Goal: Transaction & Acquisition: Purchase product/service

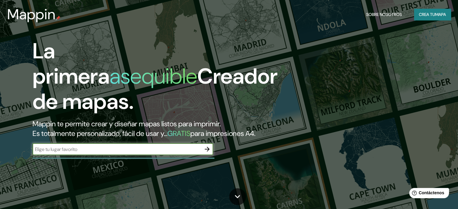
scroll to position [30, 0]
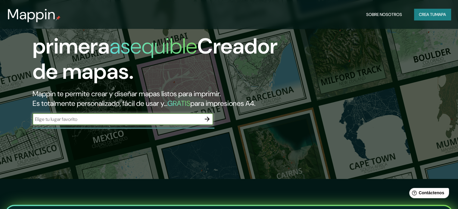
click at [158, 123] on input "text" at bounding box center [116, 119] width 169 height 7
type input "sabanalarga atlantico [GEOGRAPHIC_DATA]"
click at [206, 123] on icon "button" at bounding box center [206, 119] width 7 height 7
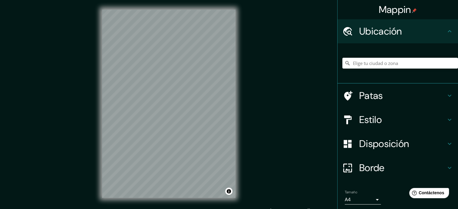
click at [406, 33] on h4 "Ubicación" at bounding box center [402, 31] width 87 height 12
click at [396, 62] on input "Elige tu ciudad o zona" at bounding box center [400, 63] width 116 height 11
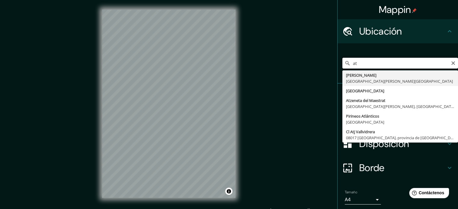
type input "a"
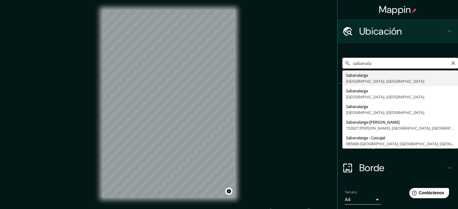
type input "Sabanalarga, [GEOGRAPHIC_DATA], [GEOGRAPHIC_DATA]"
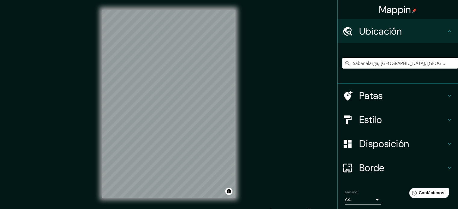
click at [447, 144] on icon at bounding box center [449, 144] width 4 height 2
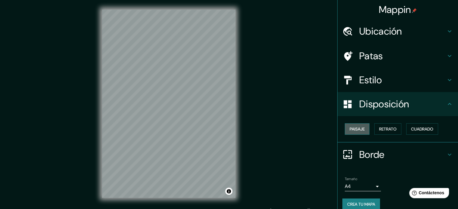
click at [363, 127] on button "Paisaje" at bounding box center [357, 128] width 25 height 11
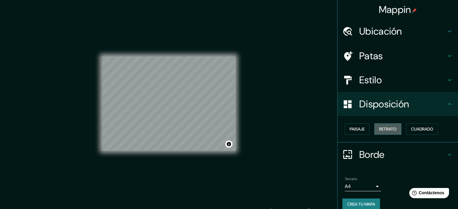
click at [374, 127] on button "Retrato" at bounding box center [387, 128] width 27 height 11
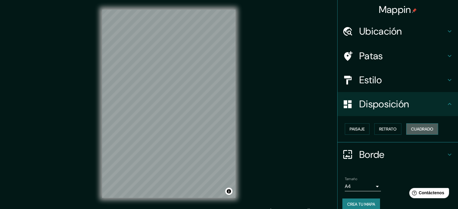
click at [413, 128] on font "Cuadrado" at bounding box center [422, 128] width 22 height 5
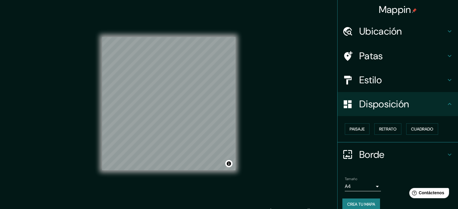
click at [389, 78] on h4 "Estilo" at bounding box center [402, 80] width 87 height 12
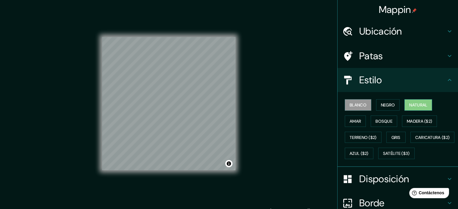
click at [412, 101] on font "Natural" at bounding box center [418, 105] width 18 height 8
click at [356, 100] on button "Blanco" at bounding box center [358, 104] width 26 height 11
click at [383, 156] on font "Satélite ($3)" at bounding box center [396, 153] width 27 height 5
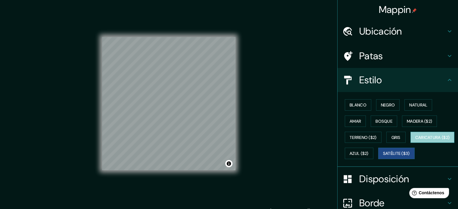
click at [410, 143] on button "Caricatura ($2)" at bounding box center [432, 137] width 44 height 11
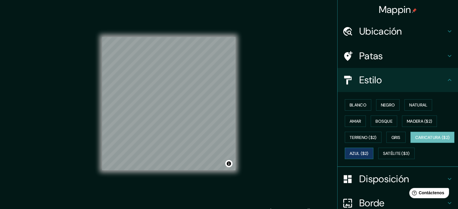
click at [368, 151] on font "Azul ($2)" at bounding box center [358, 153] width 19 height 5
click at [387, 134] on button "Gris" at bounding box center [395, 137] width 19 height 11
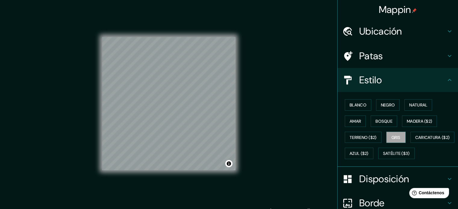
click at [438, 55] on h4 "Patas" at bounding box center [402, 56] width 87 height 12
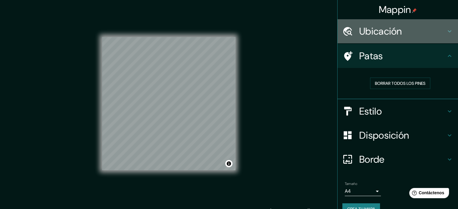
click at [442, 38] on div "Ubicación" at bounding box center [397, 31] width 120 height 24
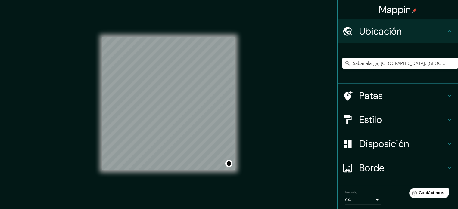
click at [442, 38] on div "Ubicación" at bounding box center [397, 31] width 120 height 24
click at [446, 31] on icon at bounding box center [449, 31] width 7 height 7
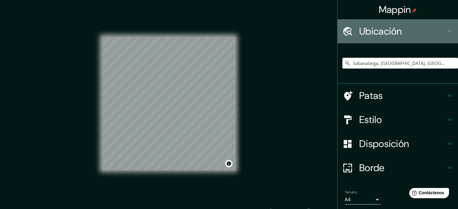
click at [446, 28] on icon at bounding box center [449, 31] width 7 height 7
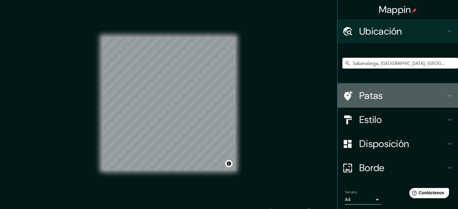
click at [441, 102] on div "Patas" at bounding box center [397, 96] width 120 height 24
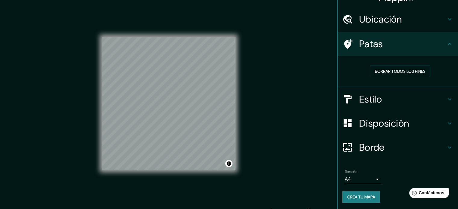
scroll to position [8, 0]
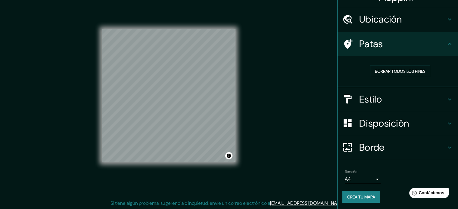
click at [441, 141] on div "Borde" at bounding box center [397, 147] width 120 height 24
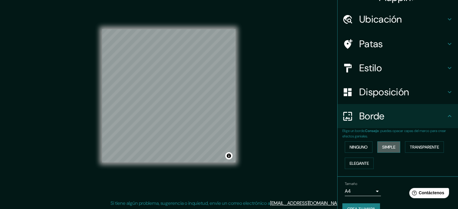
click at [388, 144] on font "Simple" at bounding box center [388, 146] width 13 height 5
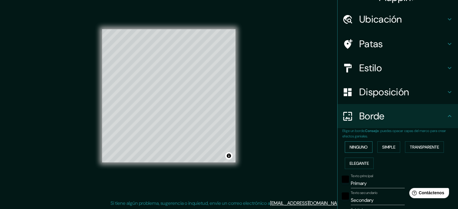
click at [360, 144] on font "Ninguno" at bounding box center [358, 146] width 18 height 5
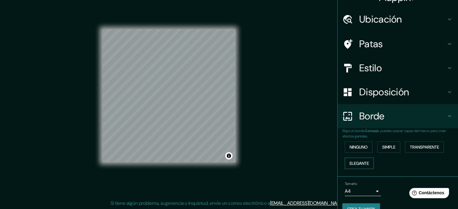
click at [360, 159] on font "Elegante" at bounding box center [358, 163] width 19 height 8
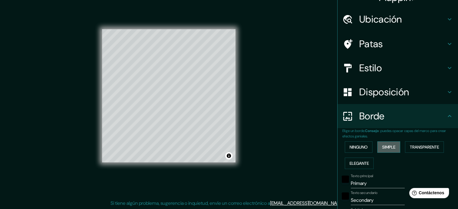
click at [392, 141] on button "Simple" at bounding box center [388, 146] width 23 height 11
click at [415, 143] on font "Transparente" at bounding box center [424, 147] width 29 height 8
click at [358, 143] on font "Ninguno" at bounding box center [358, 147] width 18 height 8
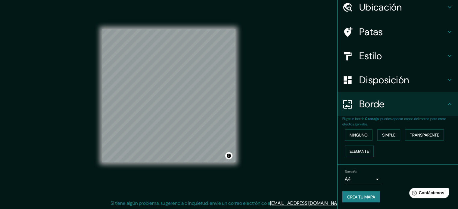
scroll to position [0, 0]
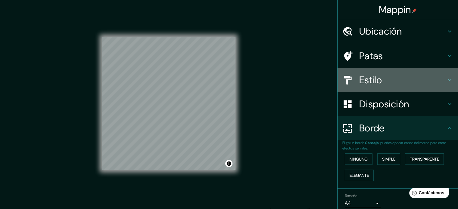
click at [366, 79] on font "Estilo" at bounding box center [370, 80] width 23 height 13
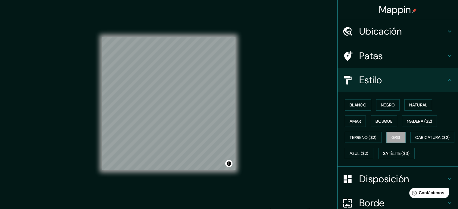
click at [425, 138] on div "Blanco Negro Natural [PERSON_NAME] ($2) Terreno ($2) Gris Caricatura ($2) Azul …" at bounding box center [400, 129] width 116 height 65
click at [95, 91] on div "© Mapbox © OpenStreetMap Improve this map" at bounding box center [168, 104] width 153 height 208
click at [268, 98] on div "Mappin Ubicación Sabanalarga, Atlántico, [GEOGRAPHIC_DATA] Patas Estilo Blanco …" at bounding box center [229, 108] width 458 height 217
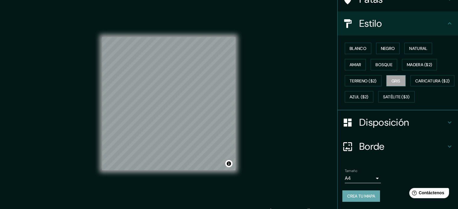
click at [363, 192] on font "Crea tu mapa" at bounding box center [361, 196] width 28 height 8
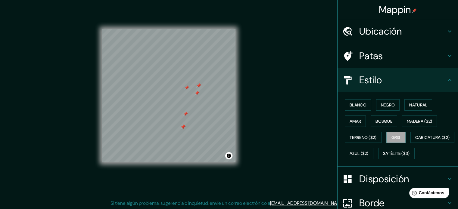
scroll to position [0, 0]
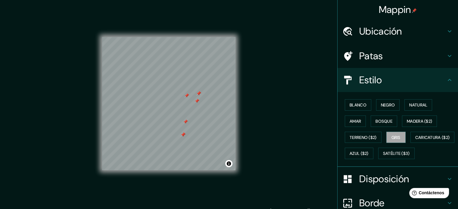
click at [419, 8] on div "Mappin" at bounding box center [397, 9] width 120 height 19
click at [412, 12] on img at bounding box center [414, 10] width 5 height 5
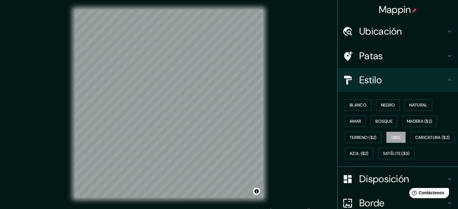
click at [409, 32] on h4 "Ubicación" at bounding box center [402, 31] width 87 height 12
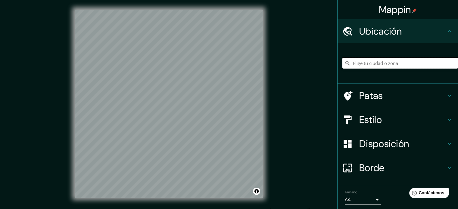
click at [406, 61] on input "Elige tu ciudad o zona" at bounding box center [400, 63] width 116 height 11
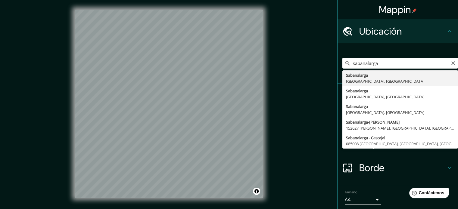
type input "Sabanalarga, [GEOGRAPHIC_DATA], [GEOGRAPHIC_DATA]"
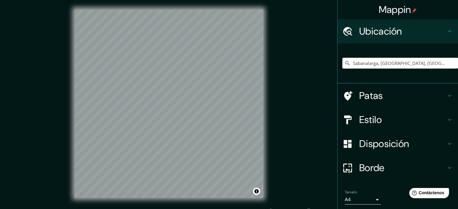
click at [436, 125] on h4 "Estilo" at bounding box center [402, 120] width 87 height 12
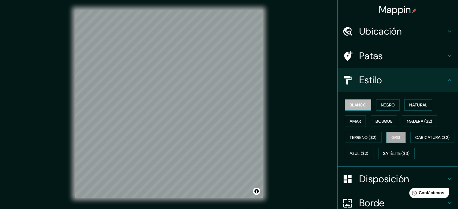
click at [351, 102] on font "Blanco" at bounding box center [357, 104] width 17 height 5
click at [398, 136] on button "Gris" at bounding box center [395, 137] width 19 height 11
click at [376, 100] on button "Negro" at bounding box center [388, 104] width 24 height 11
click at [360, 107] on font "Blanco" at bounding box center [357, 104] width 17 height 5
click at [410, 106] on font "Natural" at bounding box center [418, 104] width 18 height 5
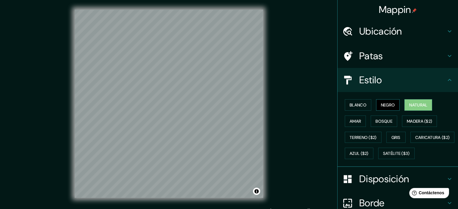
click at [384, 103] on font "Negro" at bounding box center [388, 104] width 14 height 5
click at [394, 138] on font "Gris" at bounding box center [395, 137] width 9 height 5
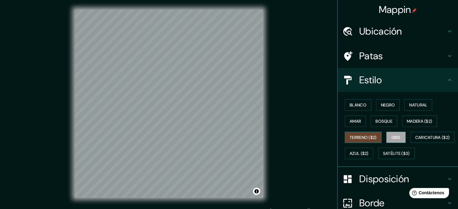
click at [358, 136] on font "Terreno ($2)" at bounding box center [362, 137] width 27 height 5
click at [349, 106] on font "Blanco" at bounding box center [357, 104] width 17 height 5
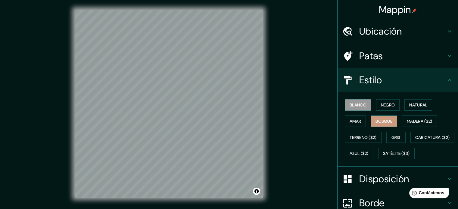
click at [380, 116] on button "Bosque" at bounding box center [383, 121] width 26 height 11
click at [386, 107] on font "Negro" at bounding box center [388, 104] width 14 height 5
click at [363, 103] on button "Blanco" at bounding box center [358, 104] width 26 height 11
click at [421, 107] on font "Natural" at bounding box center [418, 104] width 18 height 5
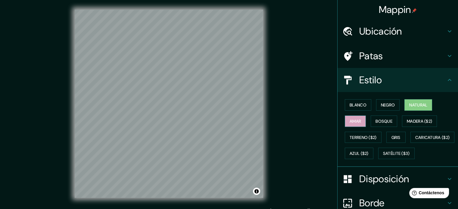
click at [357, 124] on button "Amar" at bounding box center [355, 121] width 21 height 11
click at [370, 121] on button "Bosque" at bounding box center [383, 121] width 26 height 11
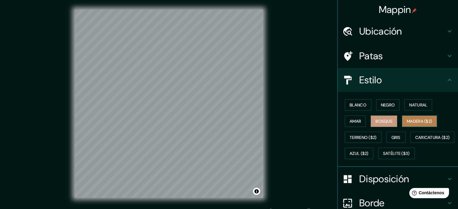
click at [411, 123] on font "Madera ($2)" at bounding box center [419, 121] width 25 height 5
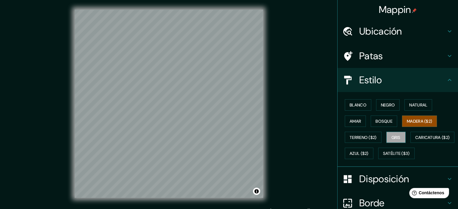
click at [392, 138] on font "Gris" at bounding box center [395, 137] width 9 height 5
click at [381, 102] on font "Negro" at bounding box center [388, 104] width 14 height 5
click at [391, 134] on font "Gris" at bounding box center [395, 138] width 9 height 8
click at [345, 101] on button "Blanco" at bounding box center [358, 104] width 26 height 11
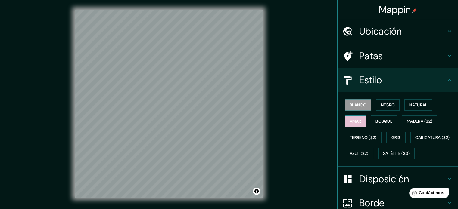
click at [361, 125] on button "Amar" at bounding box center [355, 121] width 21 height 11
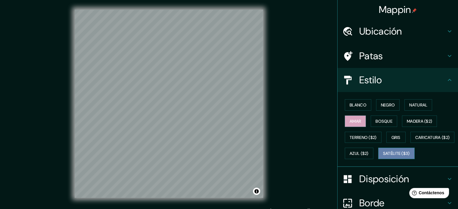
click at [383, 157] on font "Satélite ($3)" at bounding box center [396, 154] width 27 height 8
click at [368, 151] on font "Azul ($2)" at bounding box center [358, 153] width 19 height 5
click at [383, 156] on font "Satélite ($3)" at bounding box center [396, 153] width 27 height 5
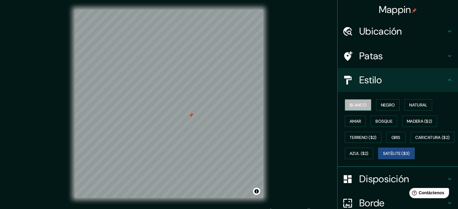
click at [359, 106] on font "Blanco" at bounding box center [357, 104] width 17 height 5
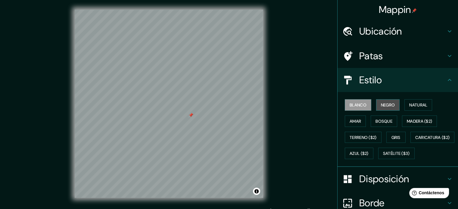
click at [381, 106] on font "Negro" at bounding box center [388, 104] width 14 height 5
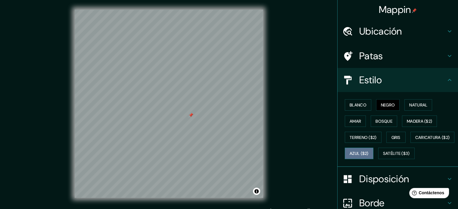
click at [368, 153] on font "Azul ($2)" at bounding box center [358, 153] width 19 height 5
click at [354, 103] on font "Blanco" at bounding box center [357, 104] width 17 height 5
click at [376, 102] on button "Negro" at bounding box center [388, 104] width 24 height 11
click at [415, 106] on font "Natural" at bounding box center [418, 104] width 18 height 5
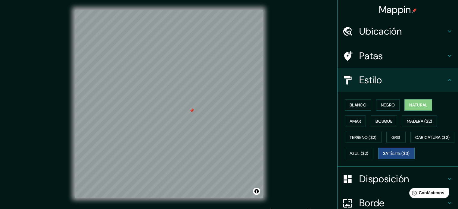
click at [383, 156] on font "Satélite ($3)" at bounding box center [396, 153] width 27 height 5
click at [368, 151] on font "Azul ($2)" at bounding box center [358, 153] width 19 height 5
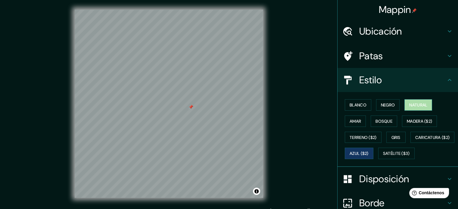
click at [412, 107] on font "Natural" at bounding box center [418, 104] width 18 height 5
click at [385, 104] on font "Negro" at bounding box center [388, 104] width 14 height 5
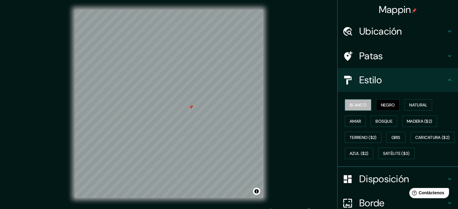
click at [360, 106] on font "Blanco" at bounding box center [357, 104] width 17 height 5
click at [368, 156] on font "Azul ($2)" at bounding box center [358, 154] width 19 height 8
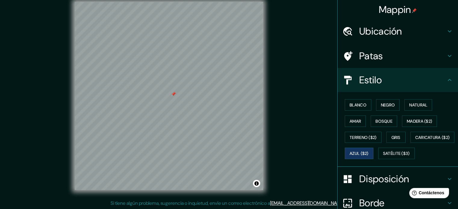
click at [311, 141] on div "Mappin Ubicación Sabanalarga, Atlántico, [GEOGRAPHIC_DATA] Patas Estilo Blanco …" at bounding box center [229, 100] width 458 height 217
